Goal: Transaction & Acquisition: Purchase product/service

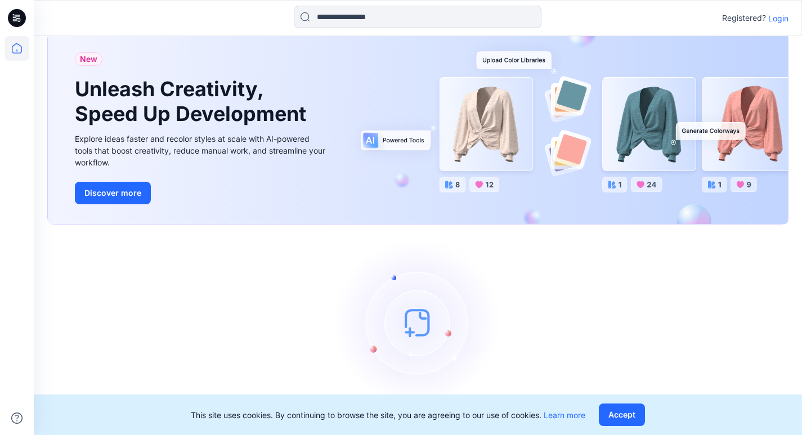
scroll to position [46, 0]
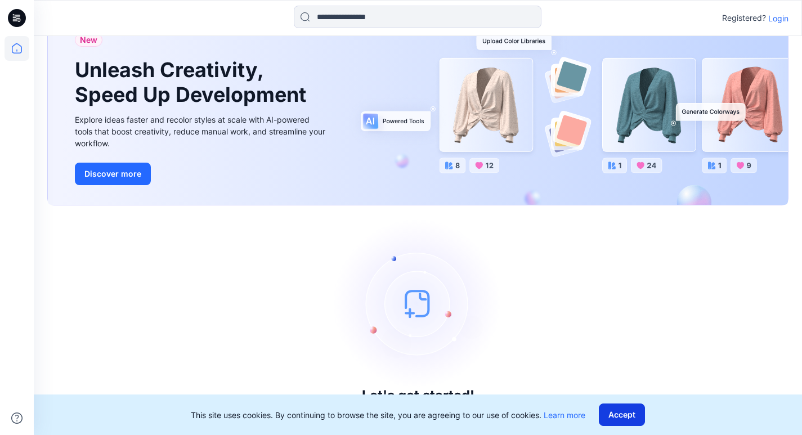
click at [607, 417] on button "Accept" at bounding box center [622, 414] width 46 height 23
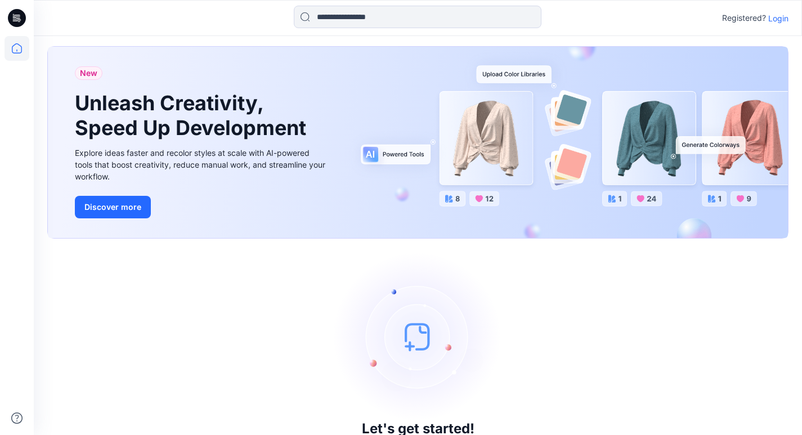
scroll to position [0, 0]
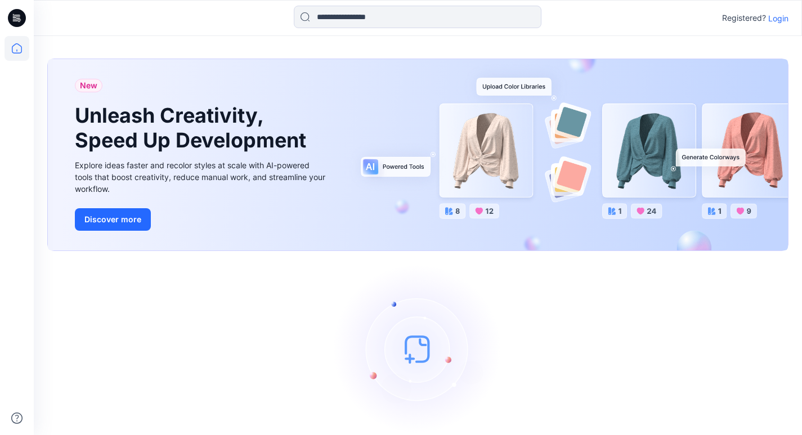
click at [778, 18] on p "Login" at bounding box center [778, 18] width 20 height 12
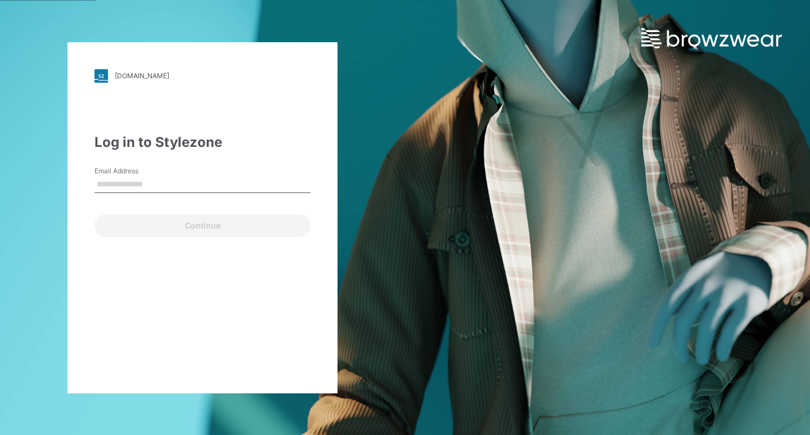
type input "**********"
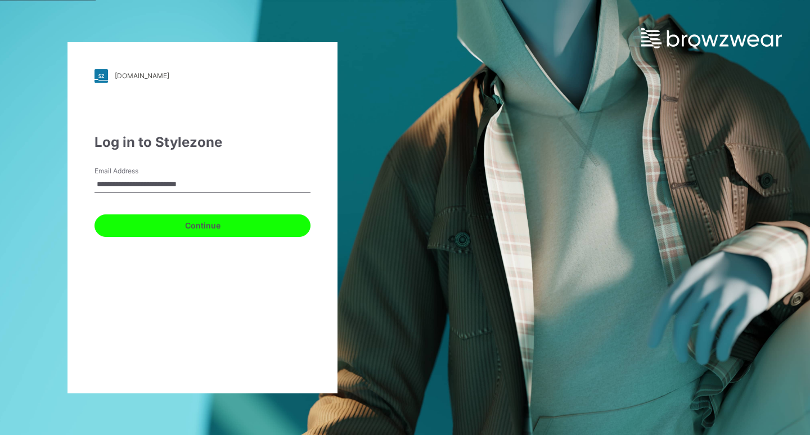
click at [179, 225] on button "Continue" at bounding box center [203, 225] width 216 height 23
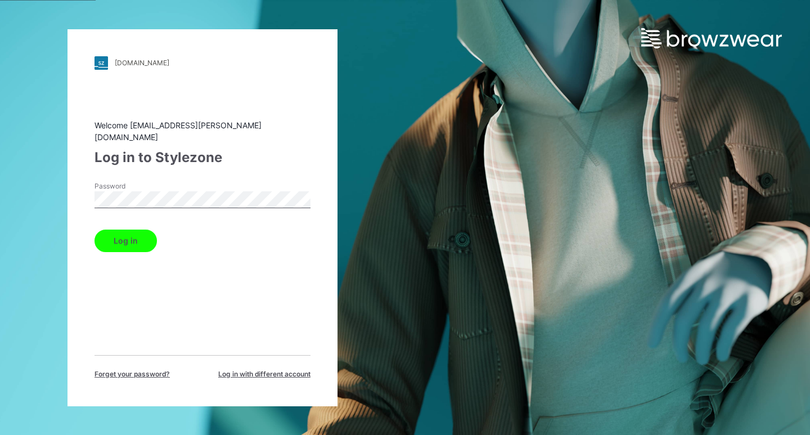
click at [152, 231] on button "Log in" at bounding box center [126, 241] width 62 height 23
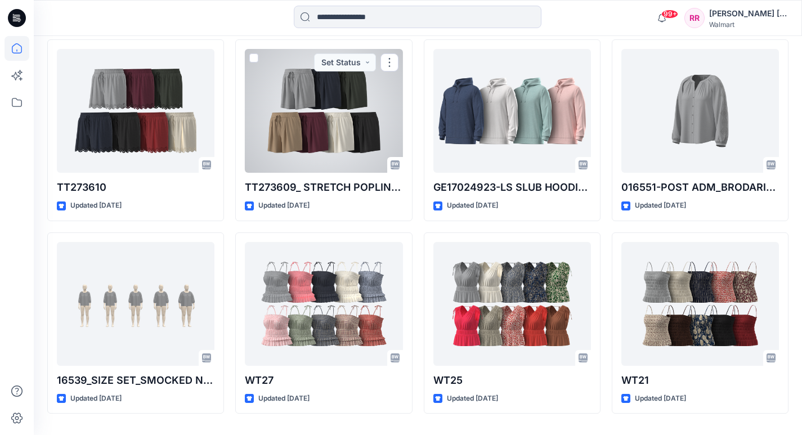
scroll to position [1684, 0]
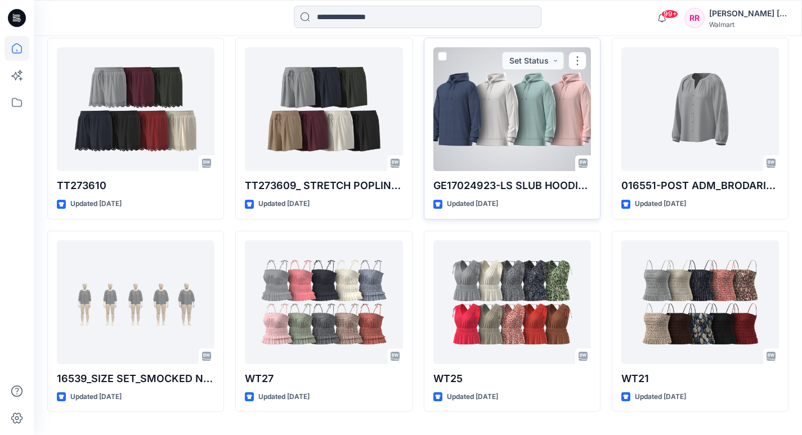
click at [551, 120] on div at bounding box center [512, 109] width 158 height 124
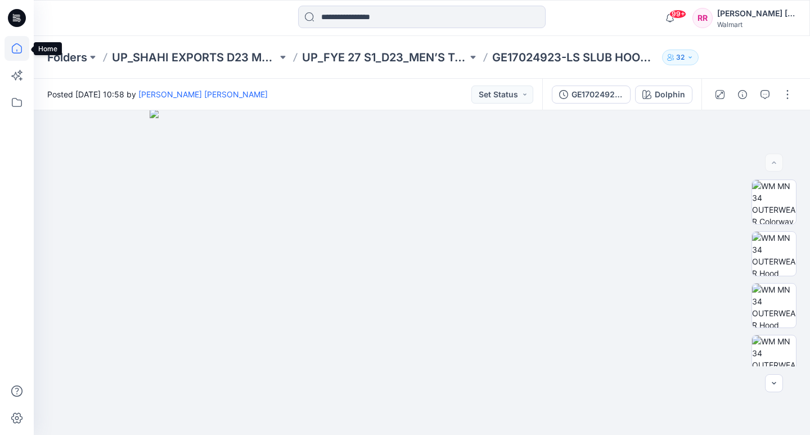
click at [16, 44] on icon at bounding box center [17, 48] width 10 height 10
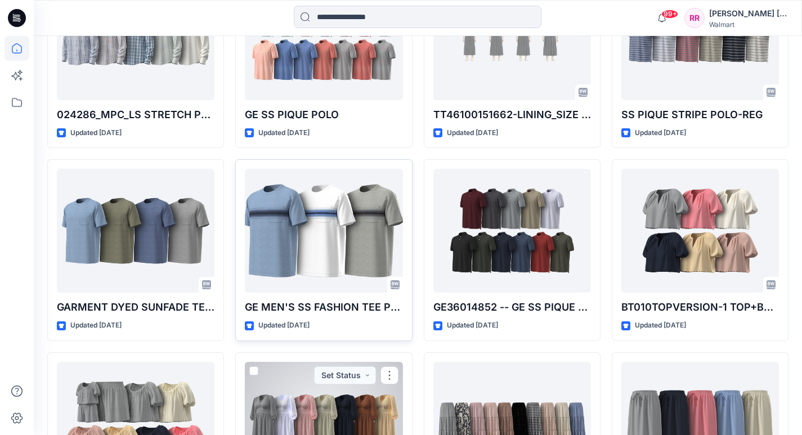
scroll to position [5409, 0]
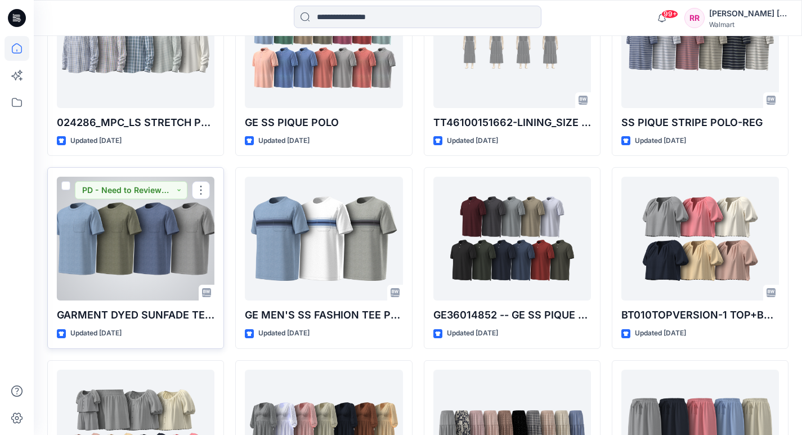
click at [122, 243] on div at bounding box center [136, 239] width 158 height 124
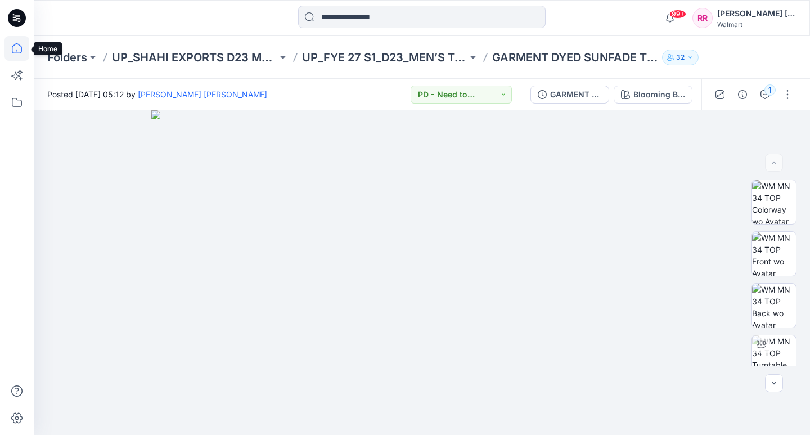
click at [20, 53] on icon at bounding box center [17, 48] width 25 height 25
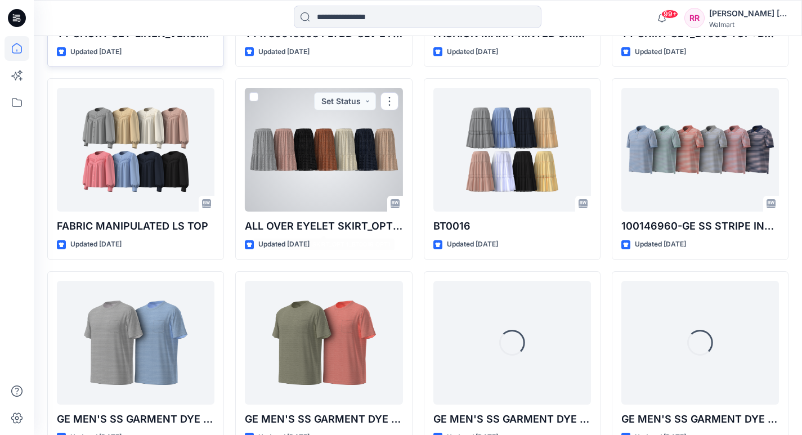
scroll to position [5779, 0]
